Goal: Transaction & Acquisition: Register for event/course

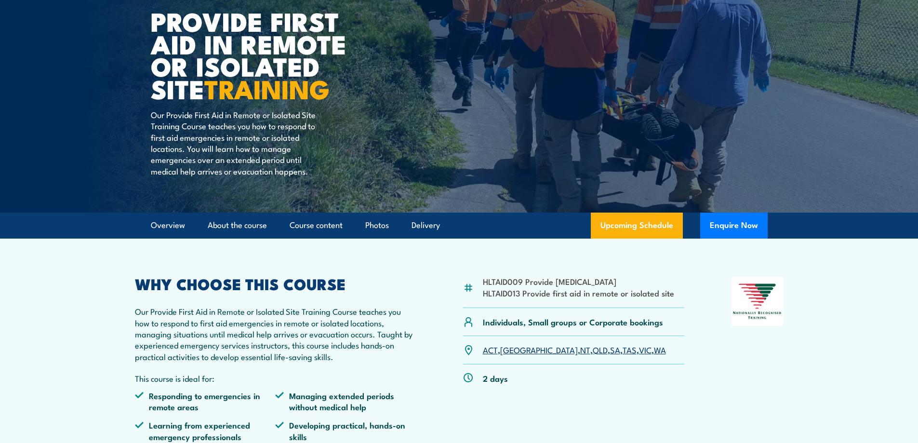
click at [639, 350] on link "VIC" at bounding box center [645, 350] width 13 height 12
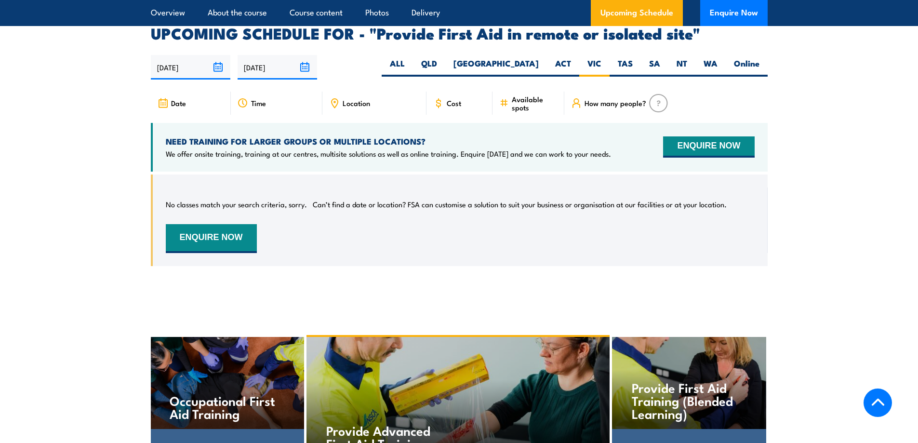
scroll to position [1686, 0]
